Goal: Task Accomplishment & Management: Manage account settings

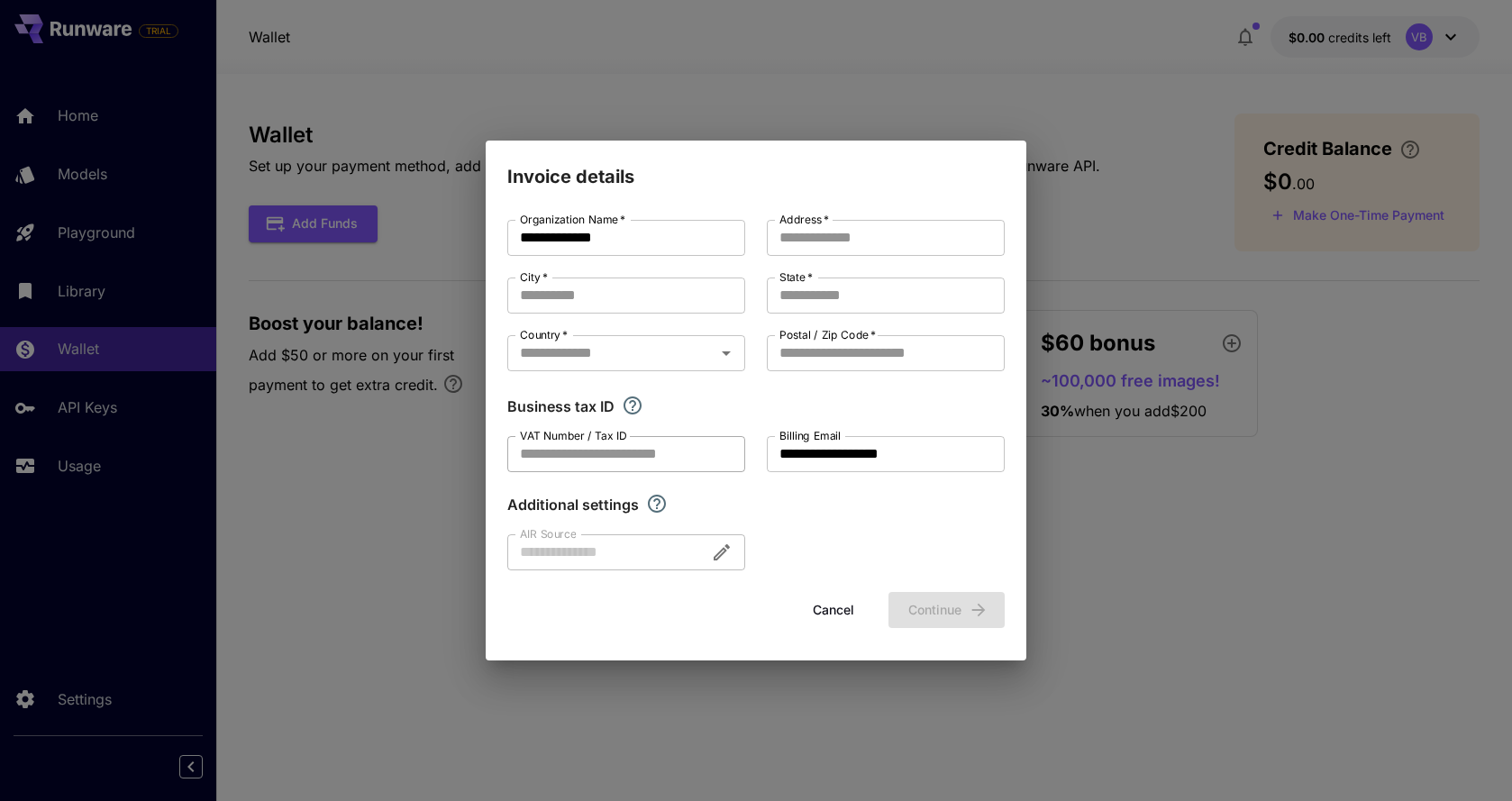
click at [550, 451] on input "VAT Number / Tax ID" at bounding box center [626, 454] width 238 height 36
click at [625, 407] on icon "If you are a business tax registrant, please enter your business tax ID here." at bounding box center [632, 405] width 22 height 22
click at [800, 299] on input "State   *" at bounding box center [886, 296] width 238 height 36
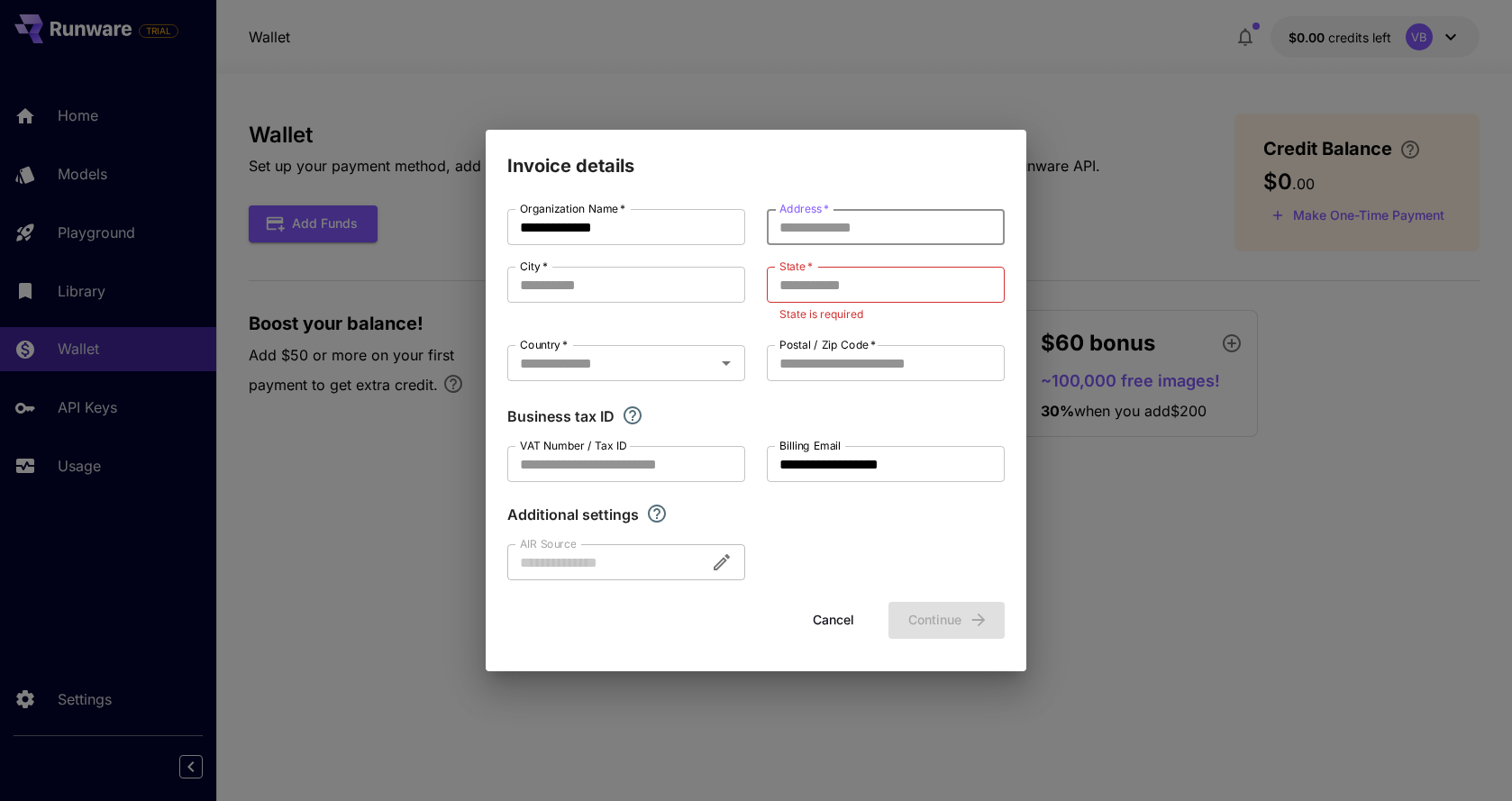
click at [843, 232] on input "Address   *" at bounding box center [886, 227] width 238 height 36
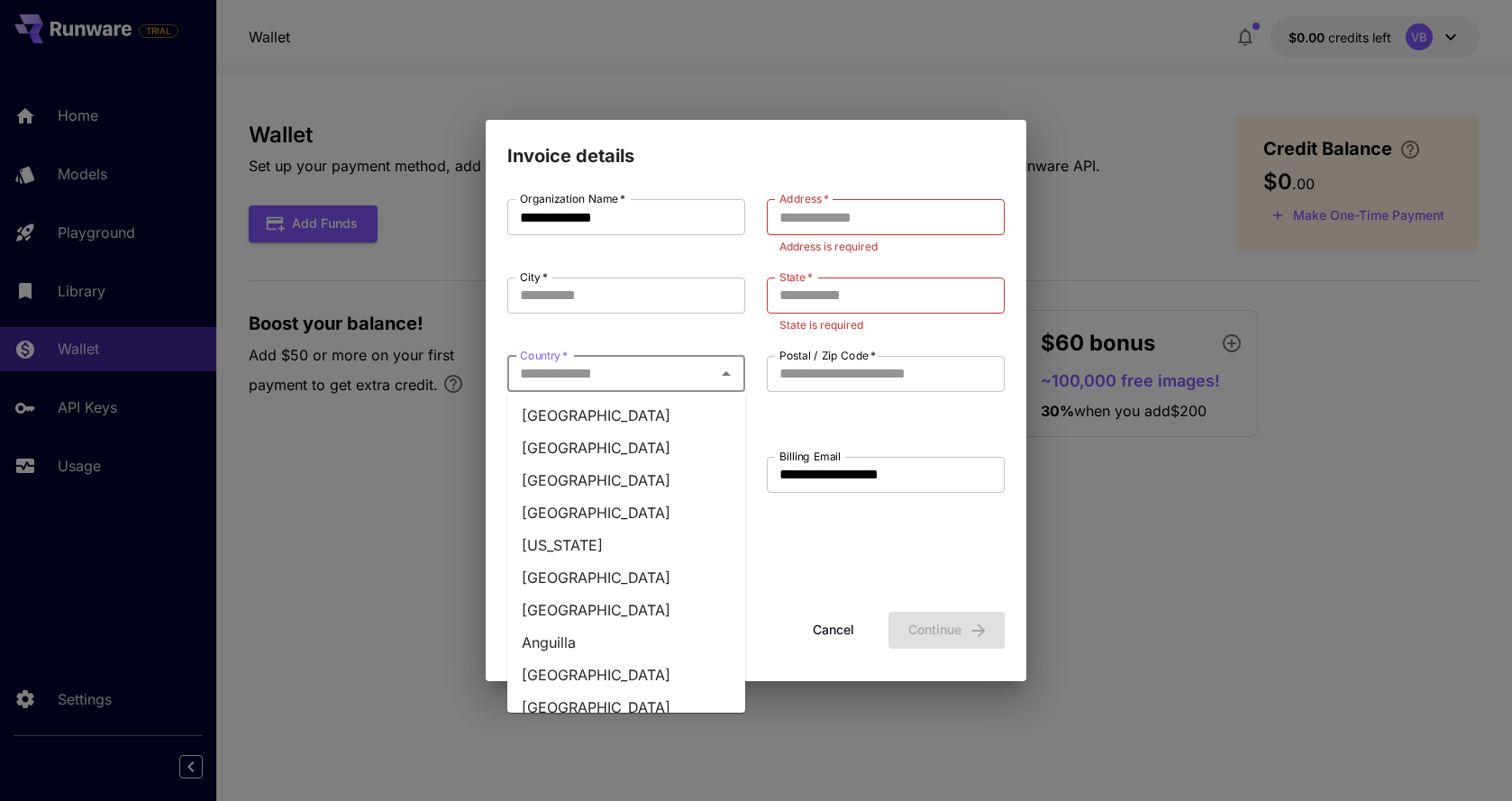
click at [612, 369] on input "Country   *" at bounding box center [611, 374] width 197 height 26
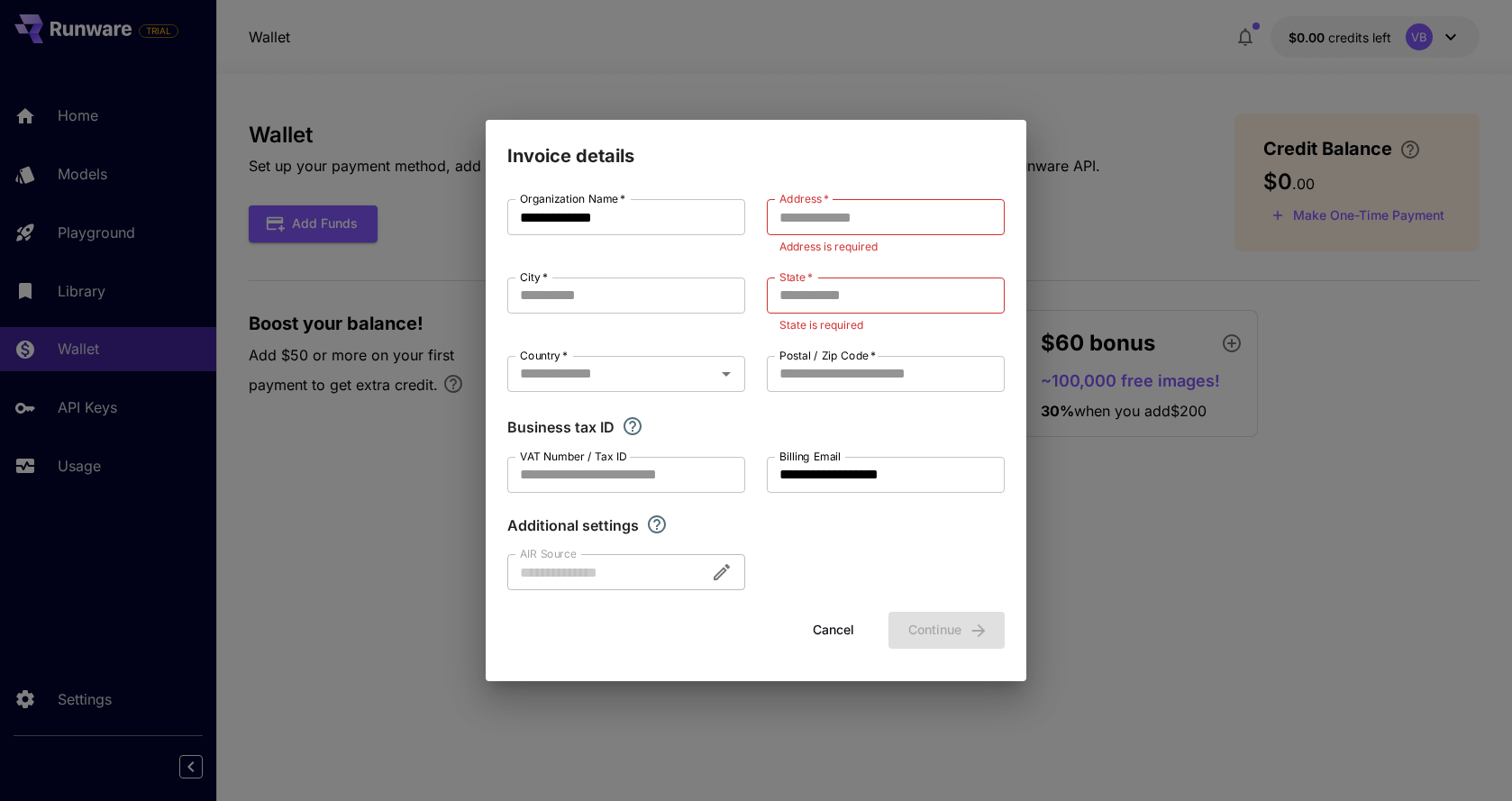
click at [853, 88] on div "**********" at bounding box center [756, 400] width 1512 height 801
drag, startPoint x: 733, startPoint y: 166, endPoint x: 686, endPoint y: 134, distance: 56.9
click at [686, 134] on h2 "Invoice details" at bounding box center [756, 145] width 540 height 50
